Goal: Navigation & Orientation: Understand site structure

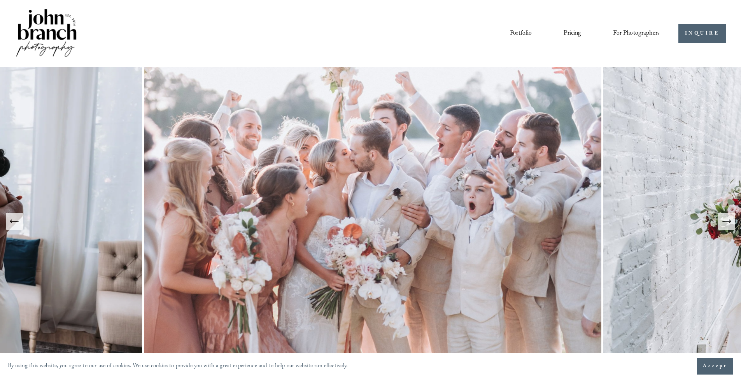
click at [729, 226] on icon "Next Slide" at bounding box center [726, 221] width 11 height 11
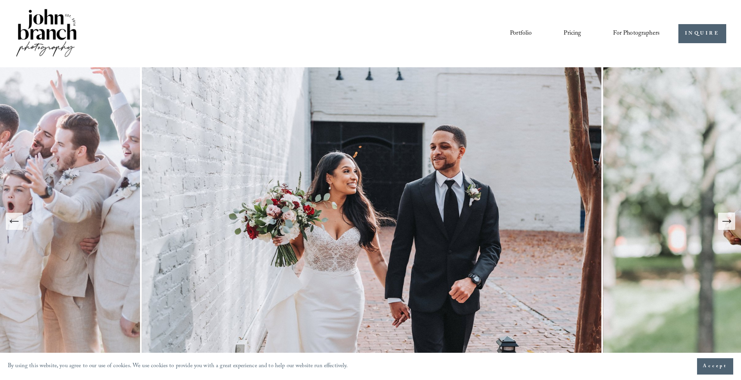
click at [729, 226] on icon "Next Slide" at bounding box center [726, 221] width 11 height 11
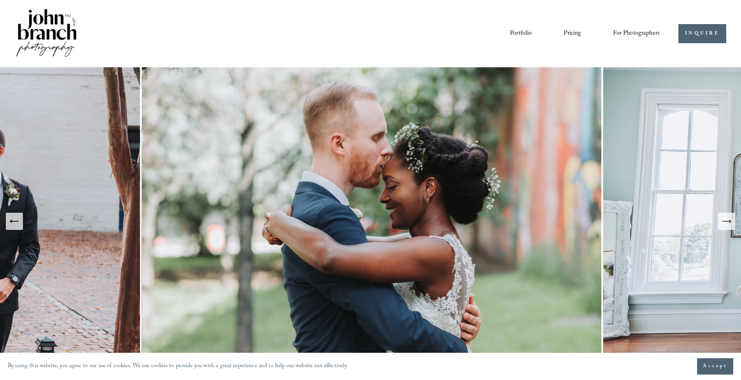
click at [0, 0] on span "Presets" at bounding box center [0, 0] width 0 height 0
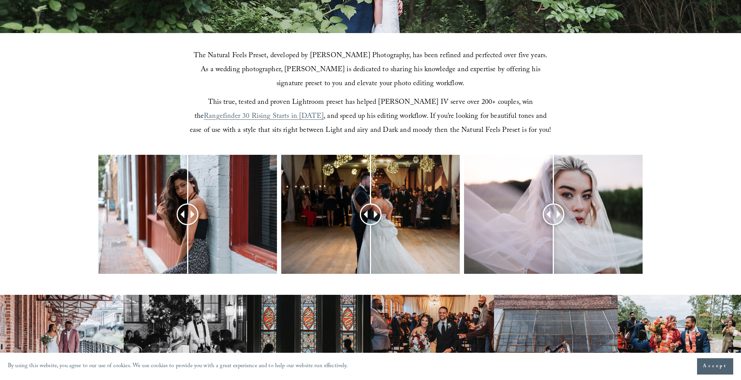
scroll to position [318, 0]
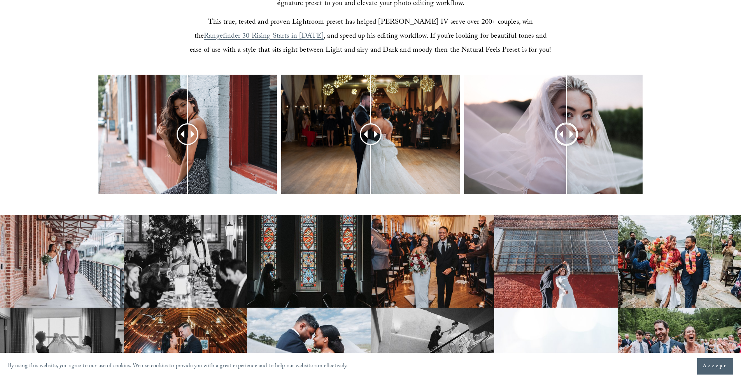
drag, startPoint x: 555, startPoint y: 135, endPoint x: 566, endPoint y: 152, distance: 21.0
click at [566, 144] on div at bounding box center [566, 134] width 20 height 20
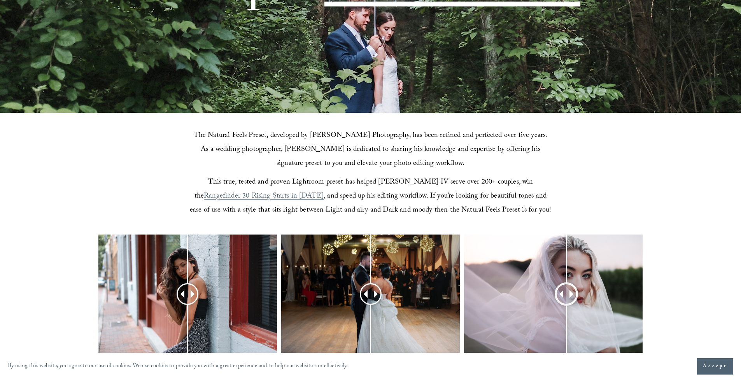
scroll to position [0, 0]
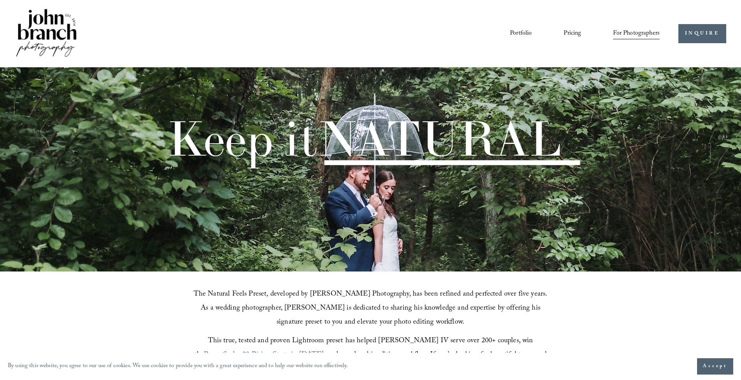
click at [568, 35] on link "Pricing" at bounding box center [571, 33] width 17 height 13
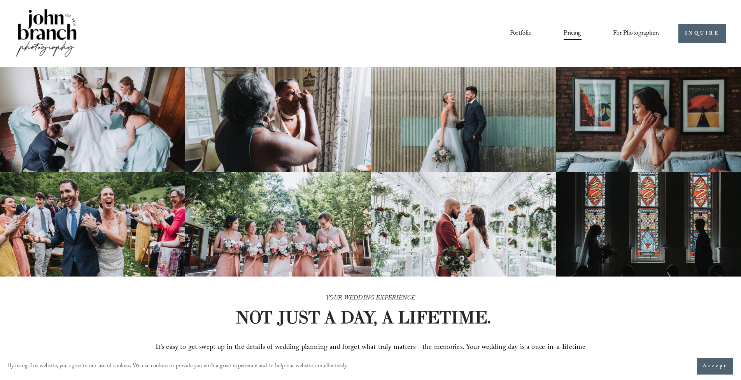
click at [520, 30] on link "Portfolio" at bounding box center [521, 33] width 22 height 13
